Goal: Information Seeking & Learning: Find specific fact

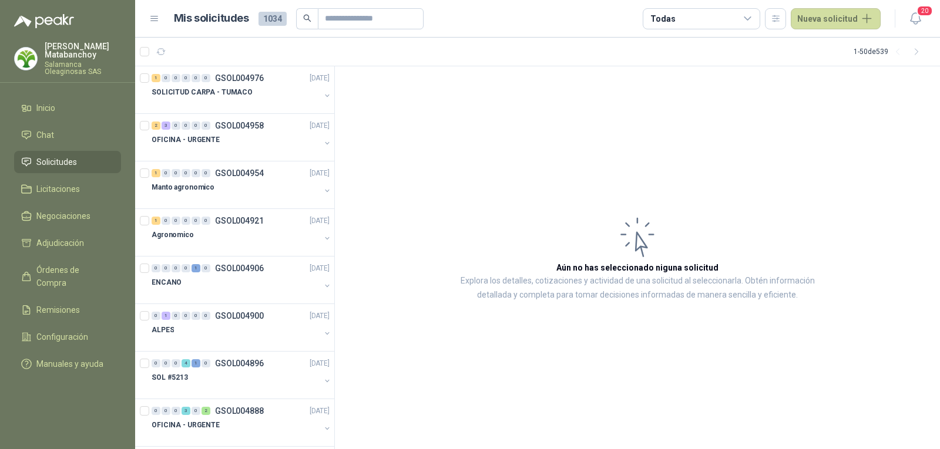
click at [54, 65] on p "Salamanca Oleaginosas SAS" at bounding box center [83, 68] width 76 height 14
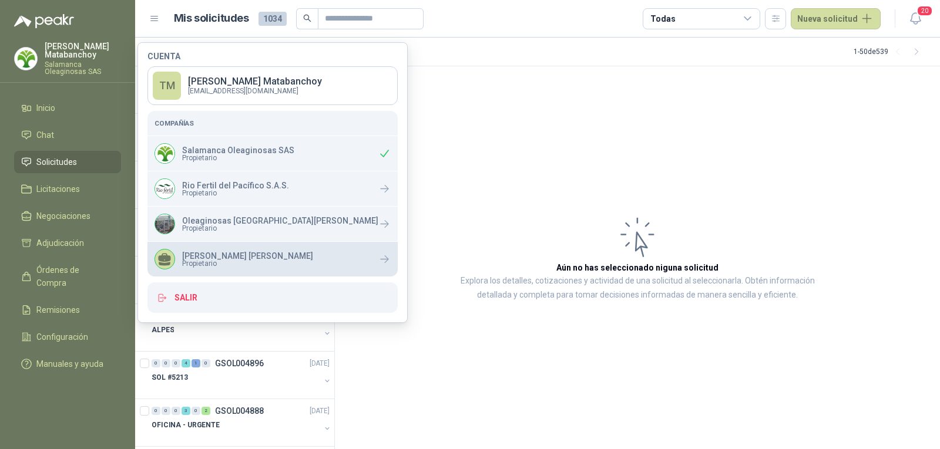
click at [218, 244] on div "[PERSON_NAME] [PERSON_NAME] Propietario" at bounding box center [272, 259] width 250 height 35
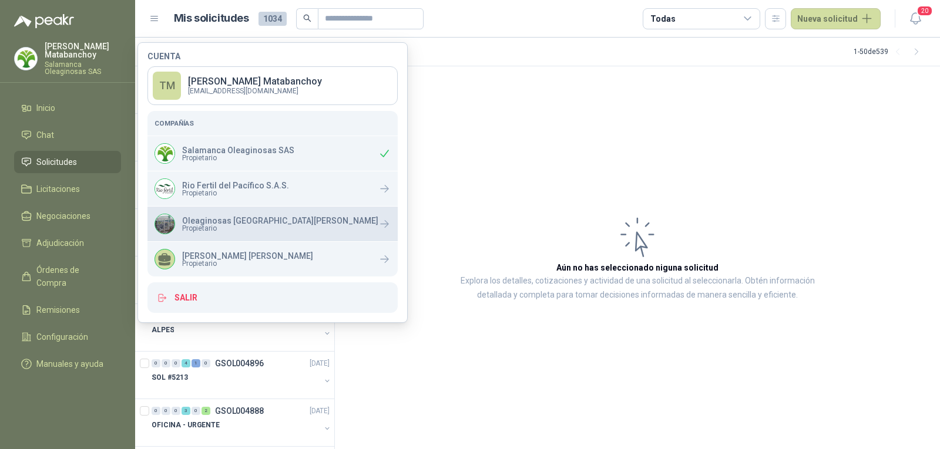
click at [203, 225] on span "Propietario" at bounding box center [280, 228] width 196 height 7
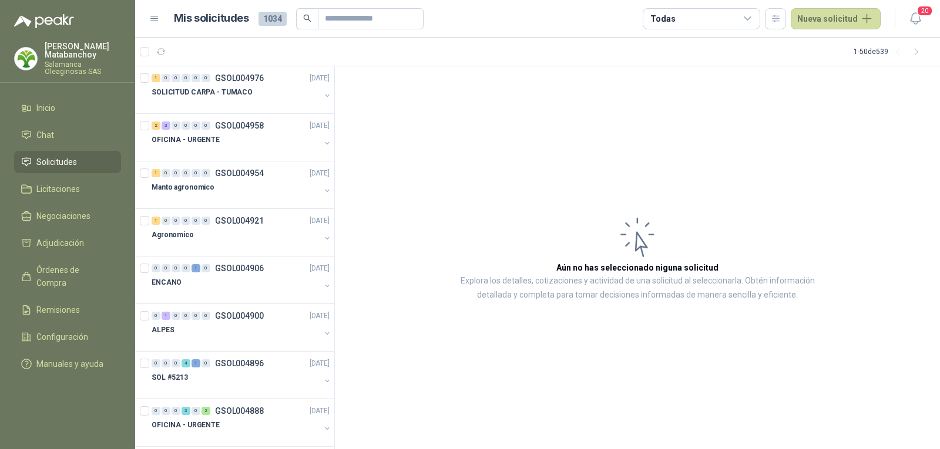
click at [650, 165] on article "Aún no has seleccionado niguna solicitud Explora los detalles, cotizaciones y a…" at bounding box center [637, 258] width 605 height 384
click at [0, 120] on ul "Inicio Chat Solicitudes Licitaciones Negociaciones Adjudicación Órdenes de Comp…" at bounding box center [67, 238] width 135 height 283
click at [347, 24] on input "text" at bounding box center [366, 19] width 82 height 20
click at [67, 61] on p "Salamanca Oleaginosas SAS" at bounding box center [83, 68] width 76 height 14
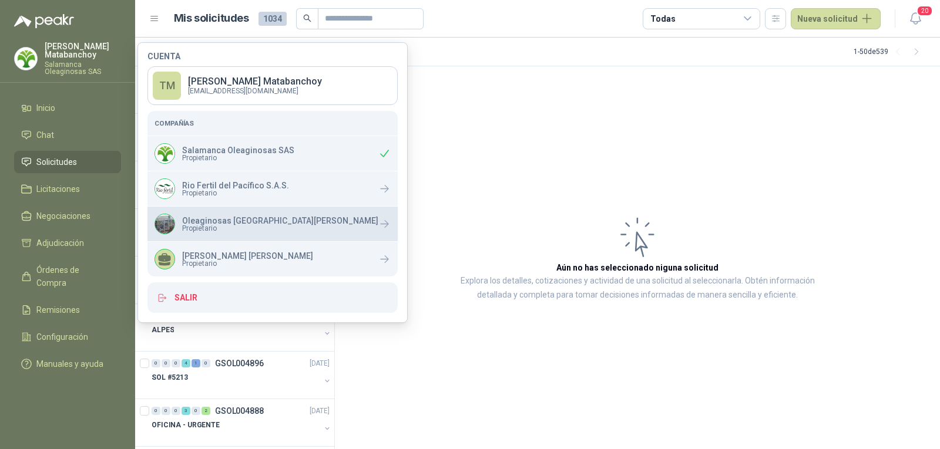
click at [210, 227] on span "Propietario" at bounding box center [280, 228] width 196 height 7
click at [275, 223] on p "Oleaginosas [GEOGRAPHIC_DATA][PERSON_NAME]" at bounding box center [280, 221] width 196 height 8
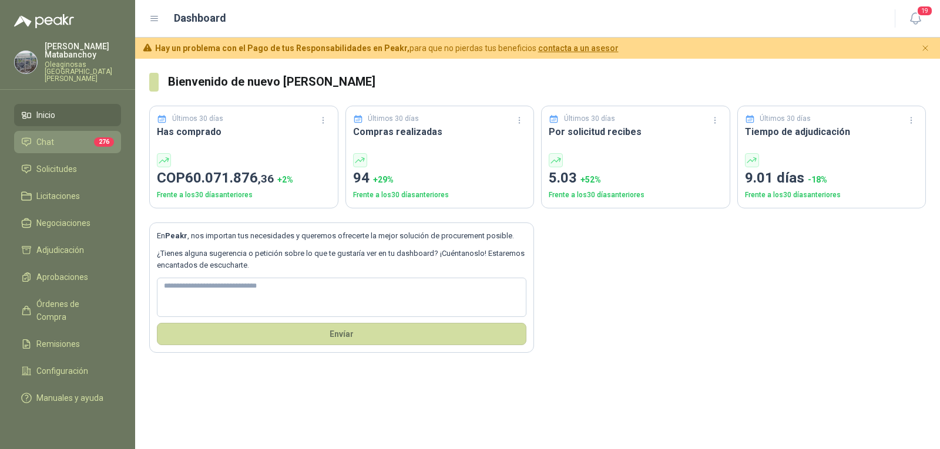
click at [46, 136] on span "Chat" at bounding box center [45, 142] width 18 height 13
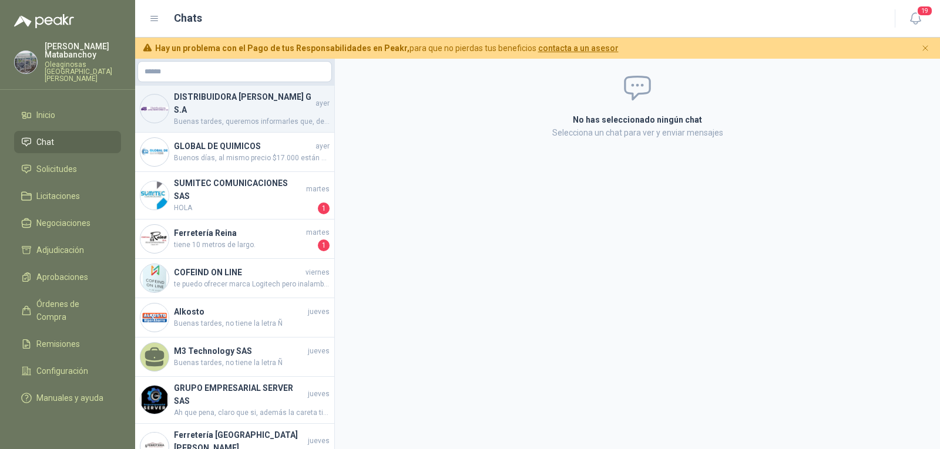
click at [249, 122] on span "Buenas tardes, queremos informarles que, debido a un error de digitación, se re…" at bounding box center [252, 121] width 156 height 11
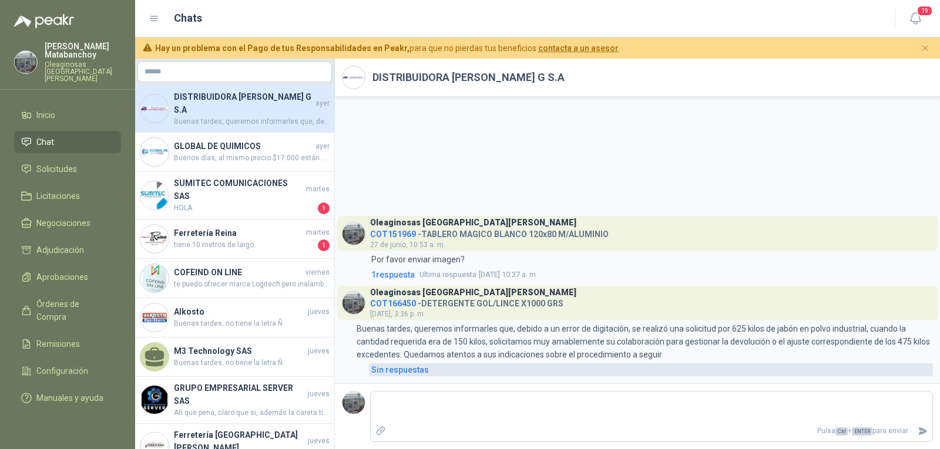
click at [408, 368] on div "Sin respuestas" at bounding box center [400, 370] width 58 height 13
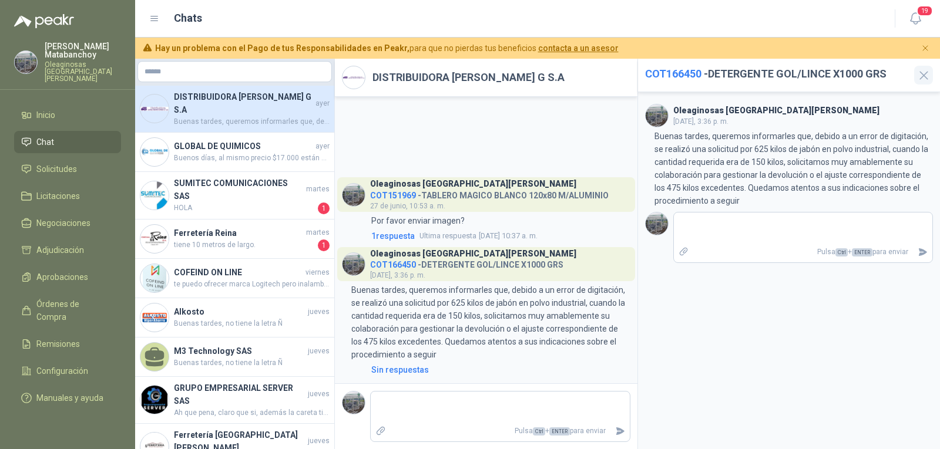
click at [922, 72] on icon "button" at bounding box center [924, 75] width 15 height 15
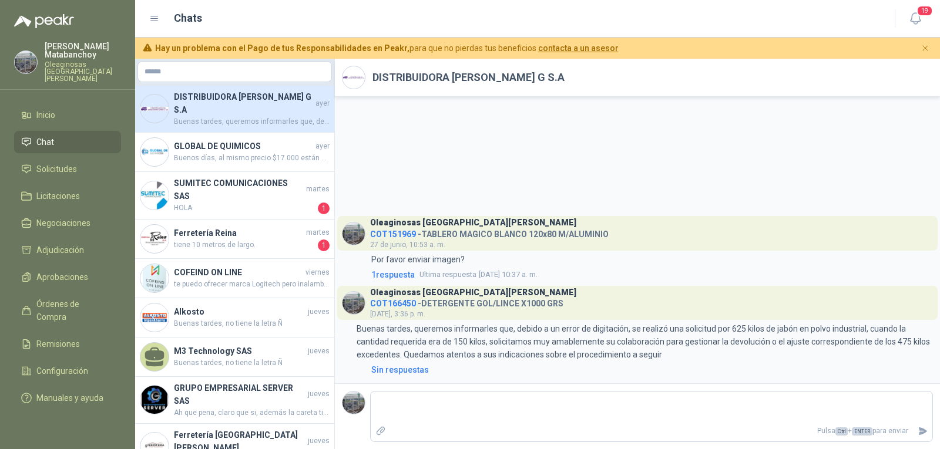
click at [64, 137] on li "Chat" at bounding box center [67, 142] width 93 height 13
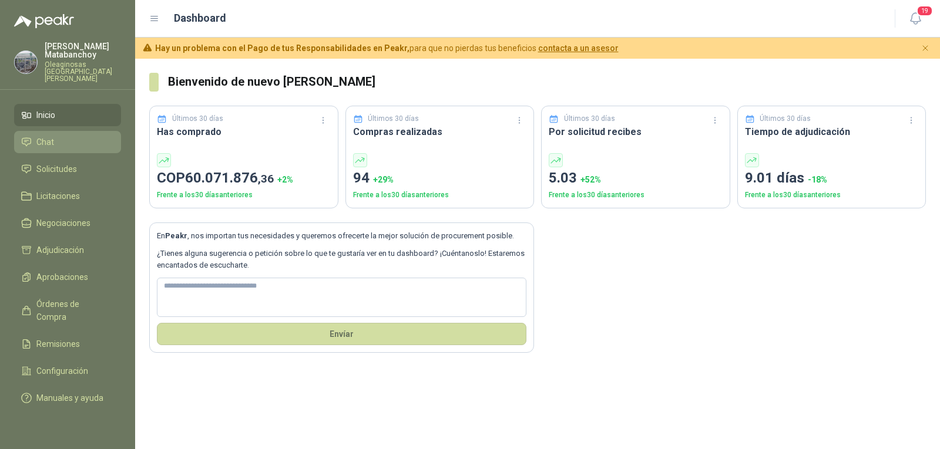
click at [47, 137] on span "Chat" at bounding box center [45, 142] width 18 height 13
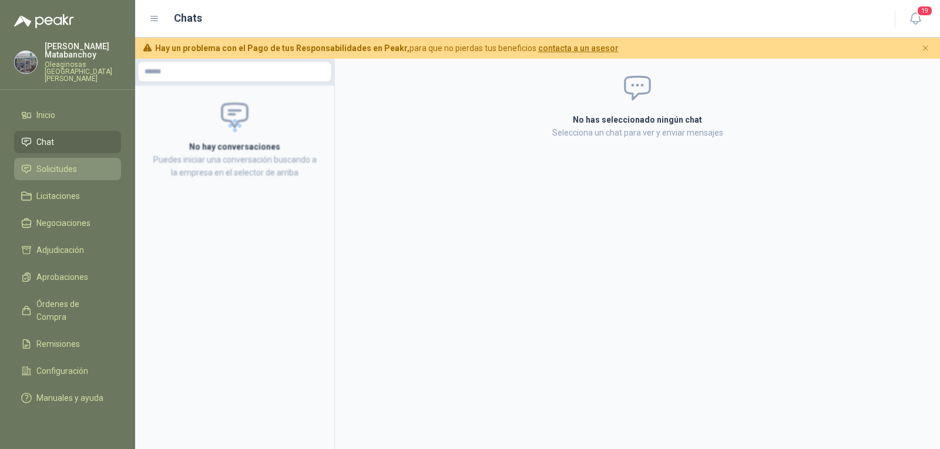
click at [50, 167] on span "Solicitudes" at bounding box center [56, 169] width 41 height 13
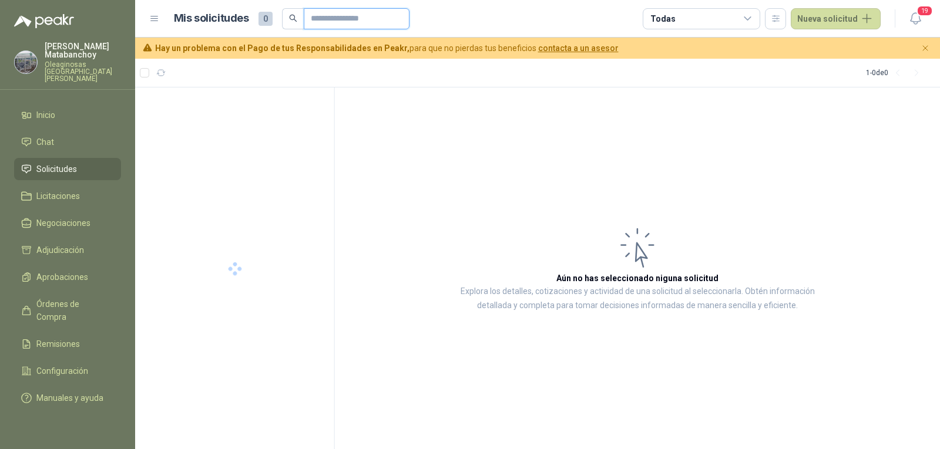
click at [330, 26] on input "text" at bounding box center [352, 19] width 82 height 20
type input "*********"
click at [251, 120] on div at bounding box center [236, 124] width 169 height 9
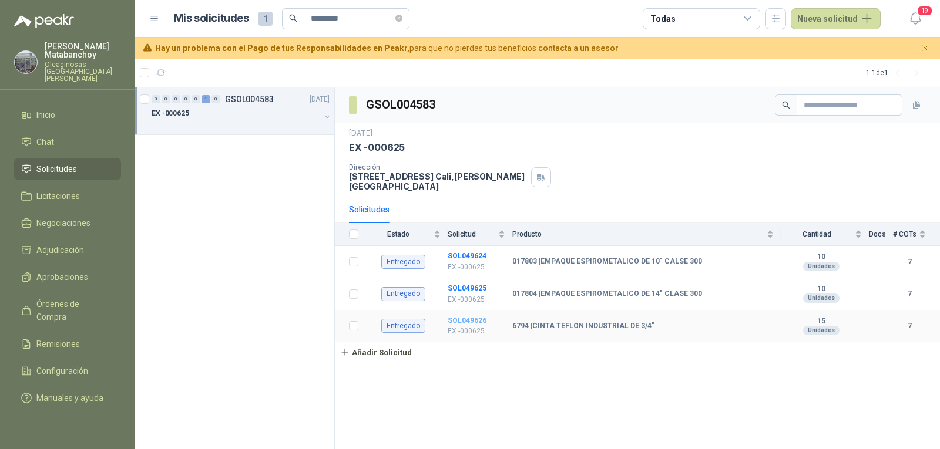
click at [470, 317] on b "SOL049626" at bounding box center [467, 321] width 39 height 8
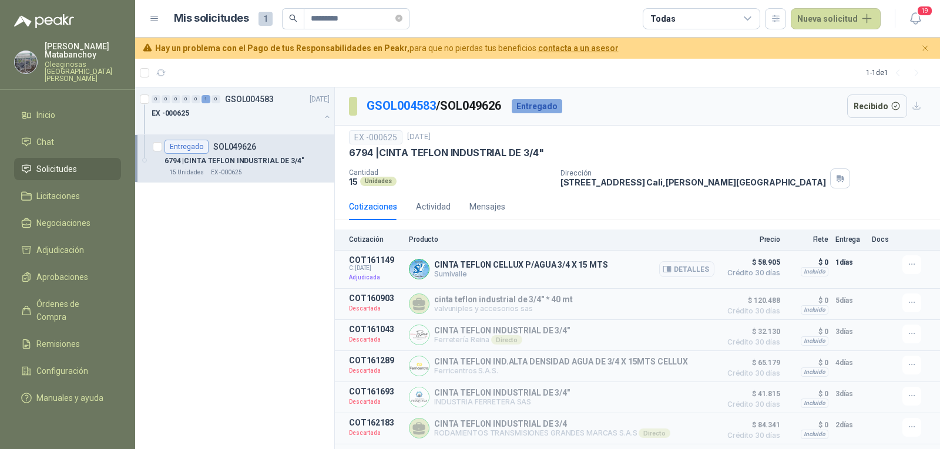
scroll to position [30, 0]
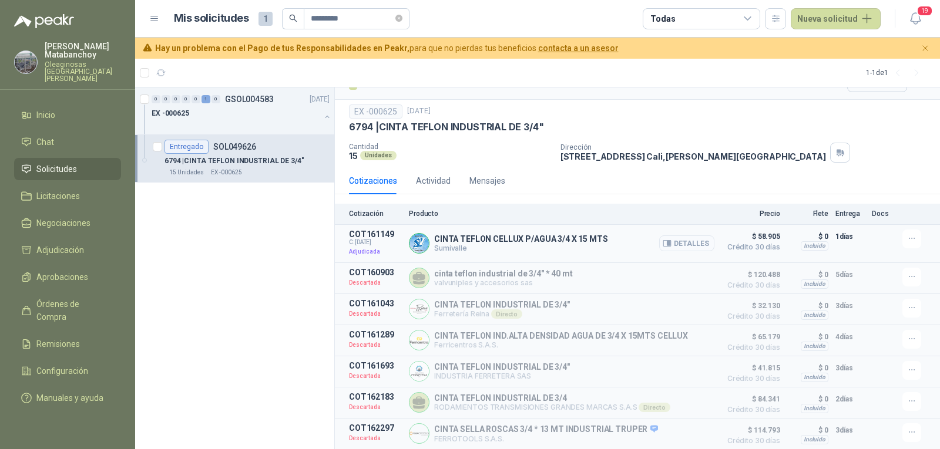
click at [682, 237] on button "Detalles" at bounding box center [686, 244] width 55 height 16
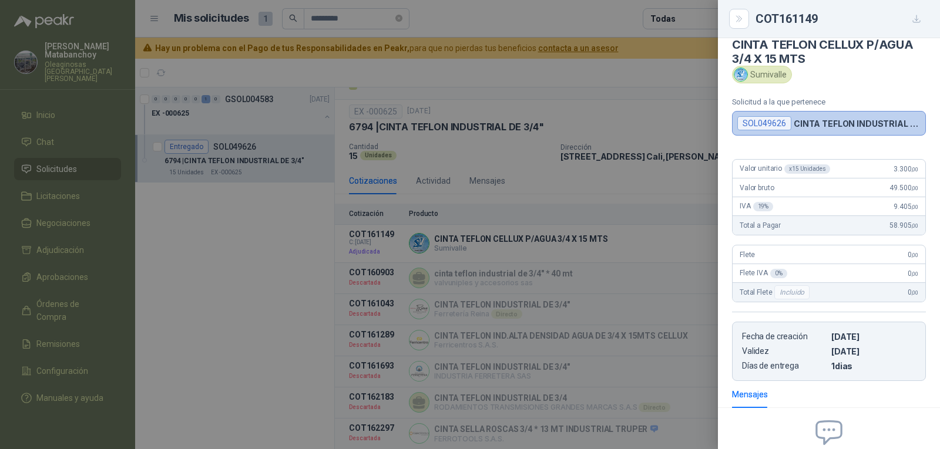
scroll to position [0, 0]
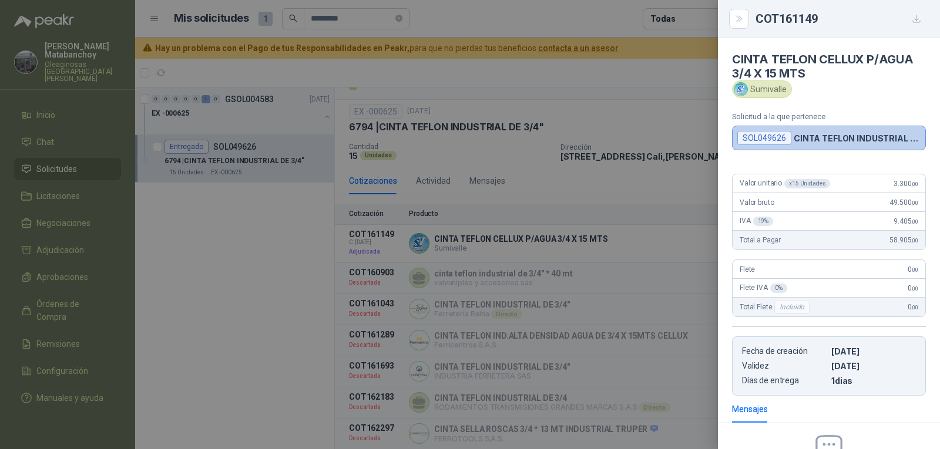
drag, startPoint x: 847, startPoint y: 81, endPoint x: 496, endPoint y: 89, distance: 350.3
click at [843, 82] on div "Sumivalle" at bounding box center [829, 89] width 194 height 18
click at [563, 75] on div at bounding box center [470, 224] width 940 height 449
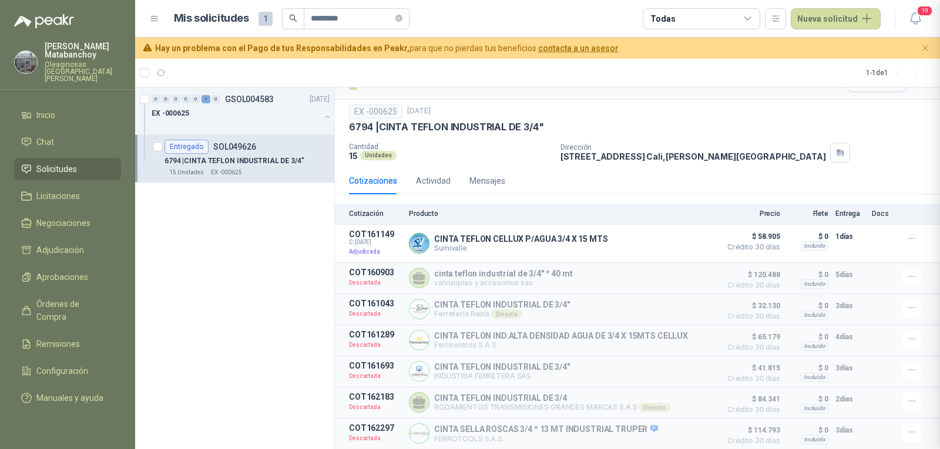
scroll to position [142, 0]
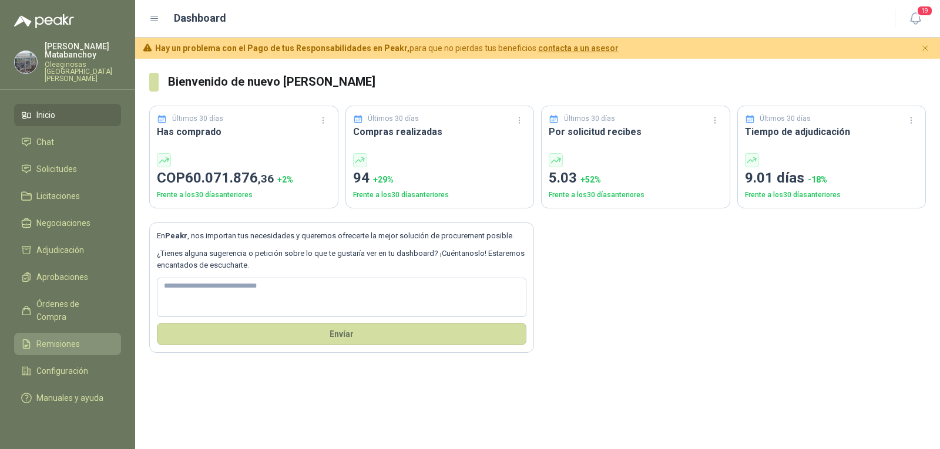
click at [44, 338] on span "Remisiones" at bounding box center [57, 344] width 43 height 13
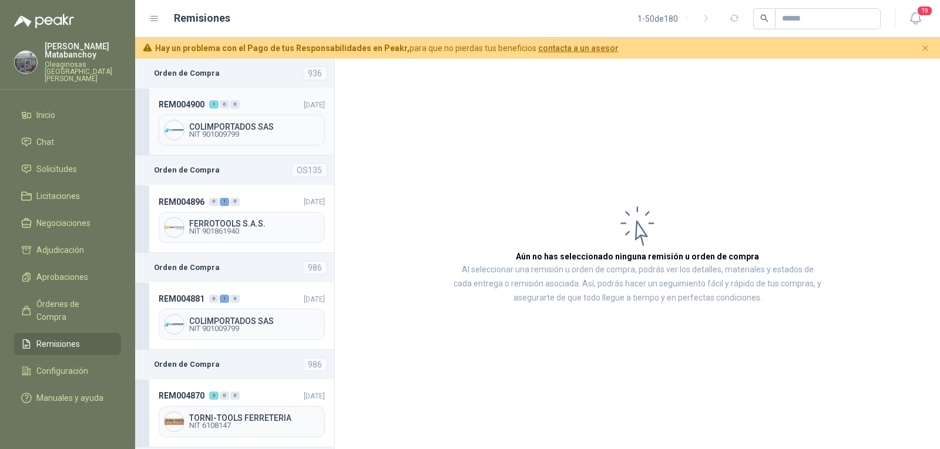
click at [259, 99] on header "REM004900 1 0 0 20/08/2025" at bounding box center [242, 104] width 166 height 13
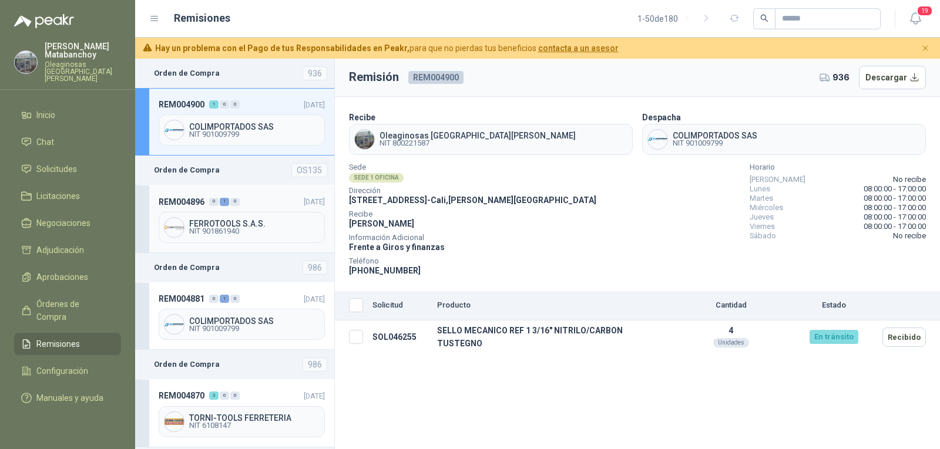
click at [261, 203] on header "REM004896 0 1 0 20/08/2025" at bounding box center [242, 201] width 166 height 13
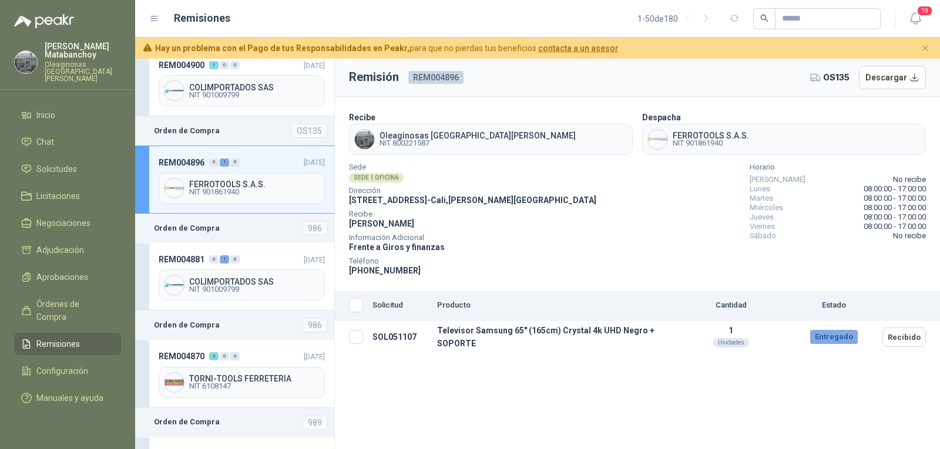
scroll to position [59, 0]
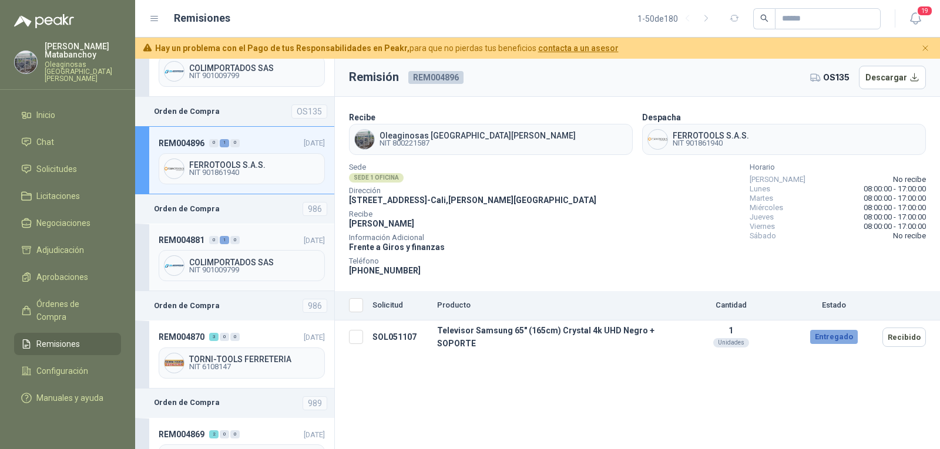
click at [254, 227] on div "REM004881 0 1 0 19/08/2025 COLIMPORTADOS SAS NIT 901009799" at bounding box center [234, 258] width 199 height 68
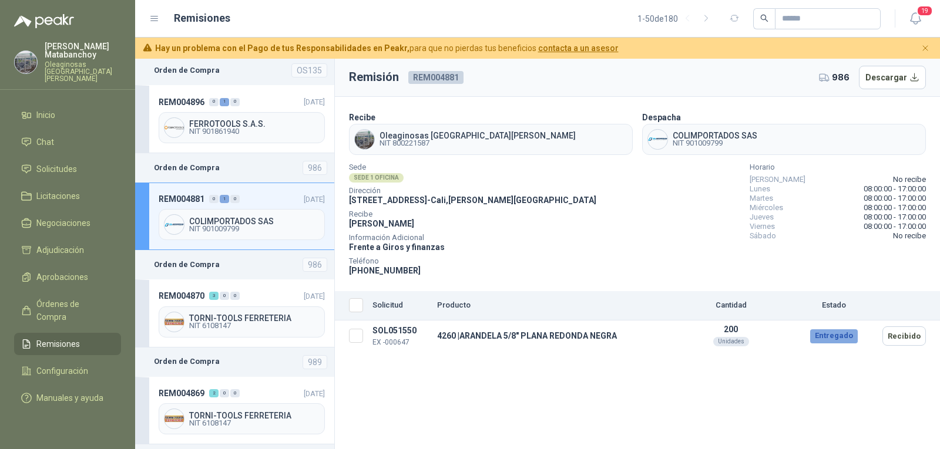
scroll to position [118, 0]
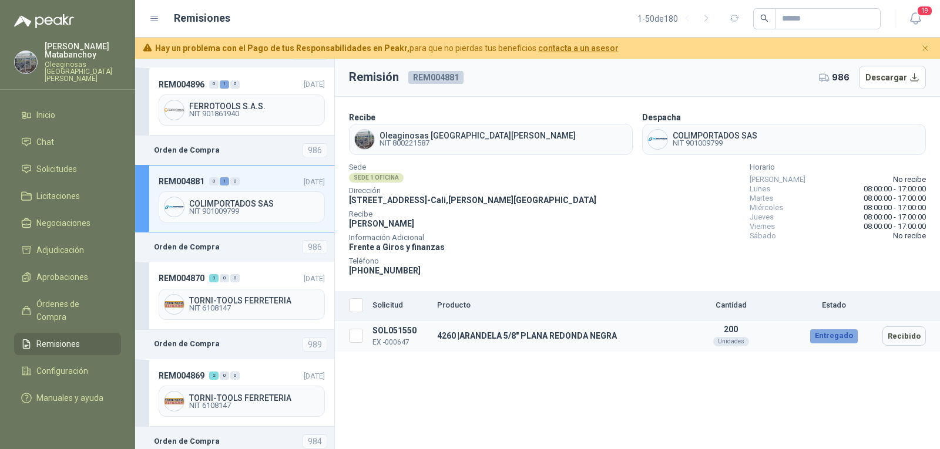
click at [483, 343] on td "4260 | ARANDELA 5/8" PLANA REDONDA NEGRA" at bounding box center [552, 336] width 240 height 31
click at [482, 335] on td "4260 | ARANDELA 5/8" PLANA REDONDA NEGRA" at bounding box center [552, 336] width 240 height 31
copy td "4260 | ARANDELA 5/8" PLANA REDONDA NEGRA"
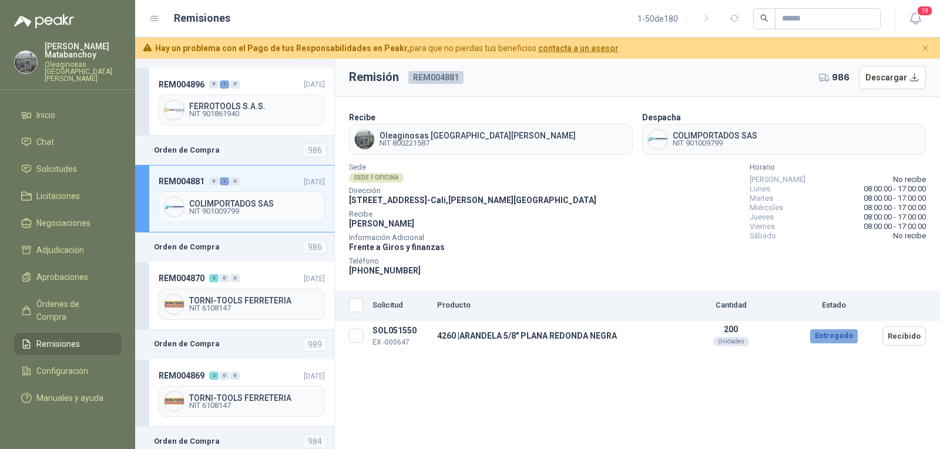
click at [516, 367] on div "Remisión REM004881 986 Descargar Recibe Oleaginosas San Fernando NIT 800221587 …" at bounding box center [637, 254] width 605 height 391
click at [508, 229] on div "Sede SEDE 1 OFICINA Dirección CALLE 4 No.27 -79 - Cali , Valle del Cauca Recibe…" at bounding box center [637, 221] width 577 height 113
click at [568, 351] on td "4260 | ARANDELA 5/8" PLANA REDONDA NEGRA" at bounding box center [552, 336] width 240 height 31
click at [613, 426] on div "Remisión REM004881 986 Descargar Recibe Oleaginosas San Fernando NIT 800221587 …" at bounding box center [637, 254] width 605 height 391
